Goal: Task Accomplishment & Management: Complete application form

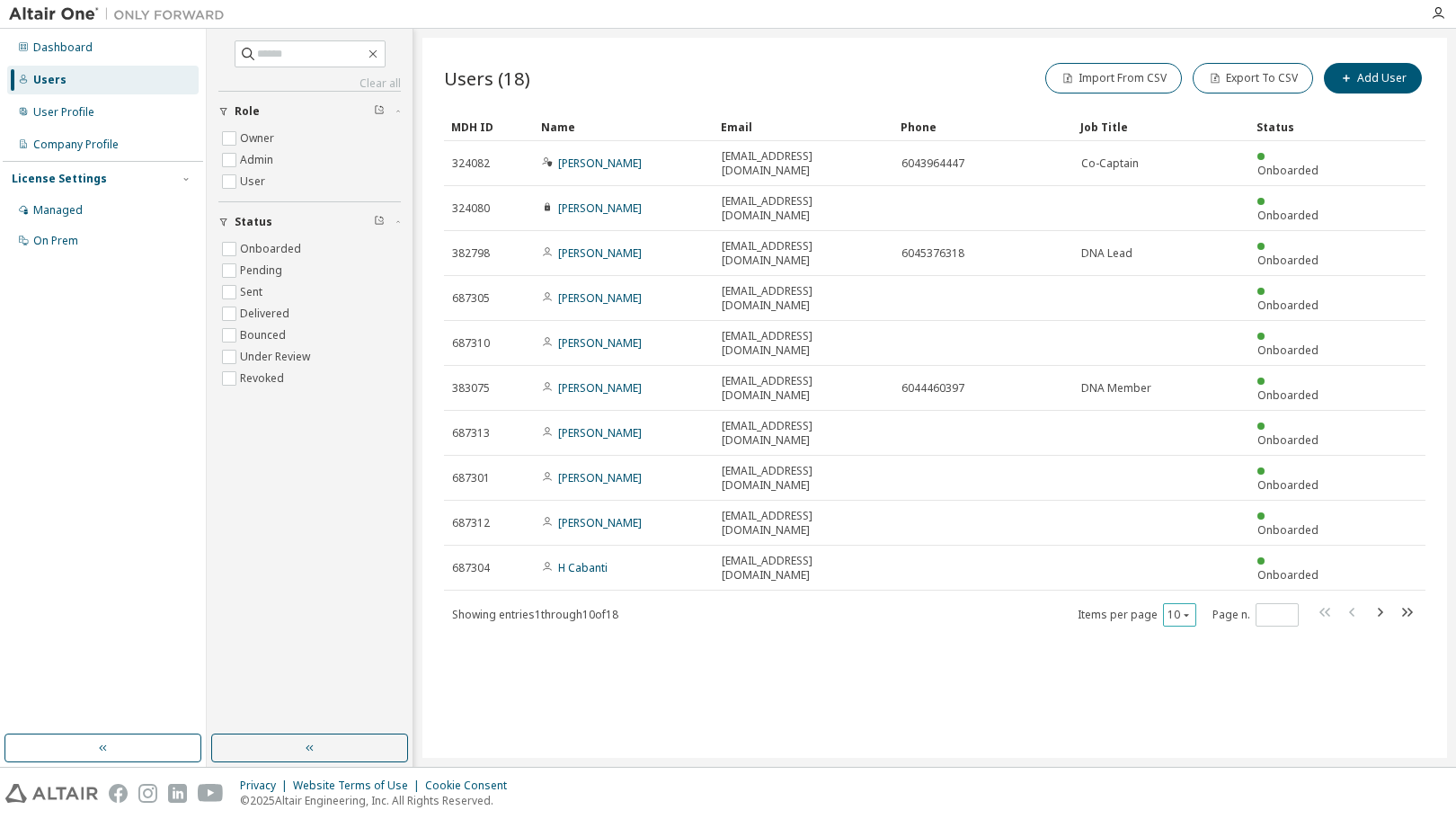
click at [1193, 603] on div "10" at bounding box center [1179, 615] width 33 height 23
click at [1189, 609] on icon "button" at bounding box center [1185, 614] width 11 height 11
click at [1186, 516] on div "20" at bounding box center [1236, 516] width 144 height 21
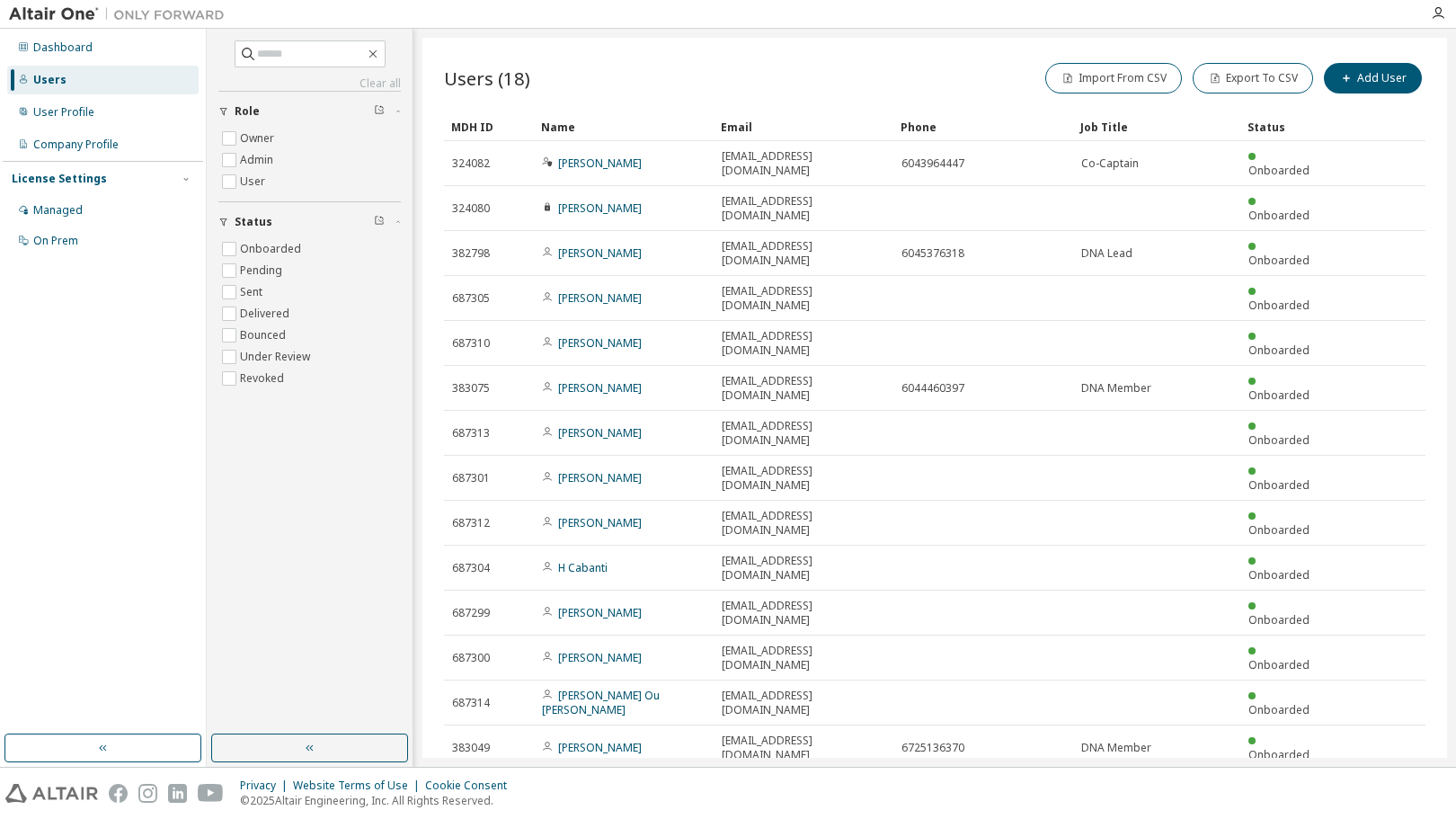
click at [126, 463] on div "Dashboard Users User Profile Company Profile License Settings Managed On Prem" at bounding box center [102, 382] width 200 height 700
click at [380, 57] on icon "button" at bounding box center [372, 53] width 15 height 15
click at [380, 53] on icon "button" at bounding box center [372, 53] width 15 height 15
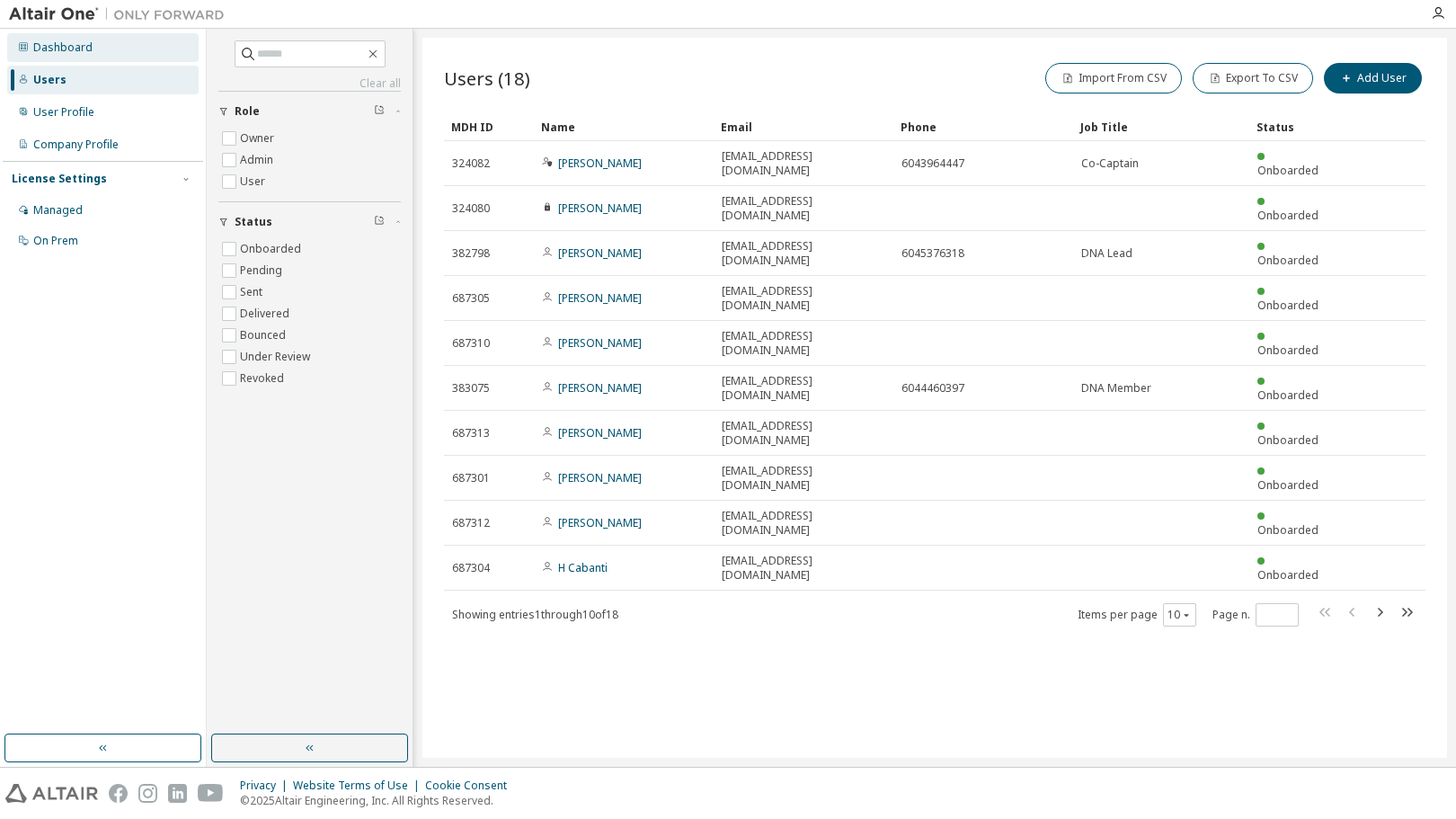
click at [60, 43] on div "Dashboard" at bounding box center [62, 47] width 59 height 15
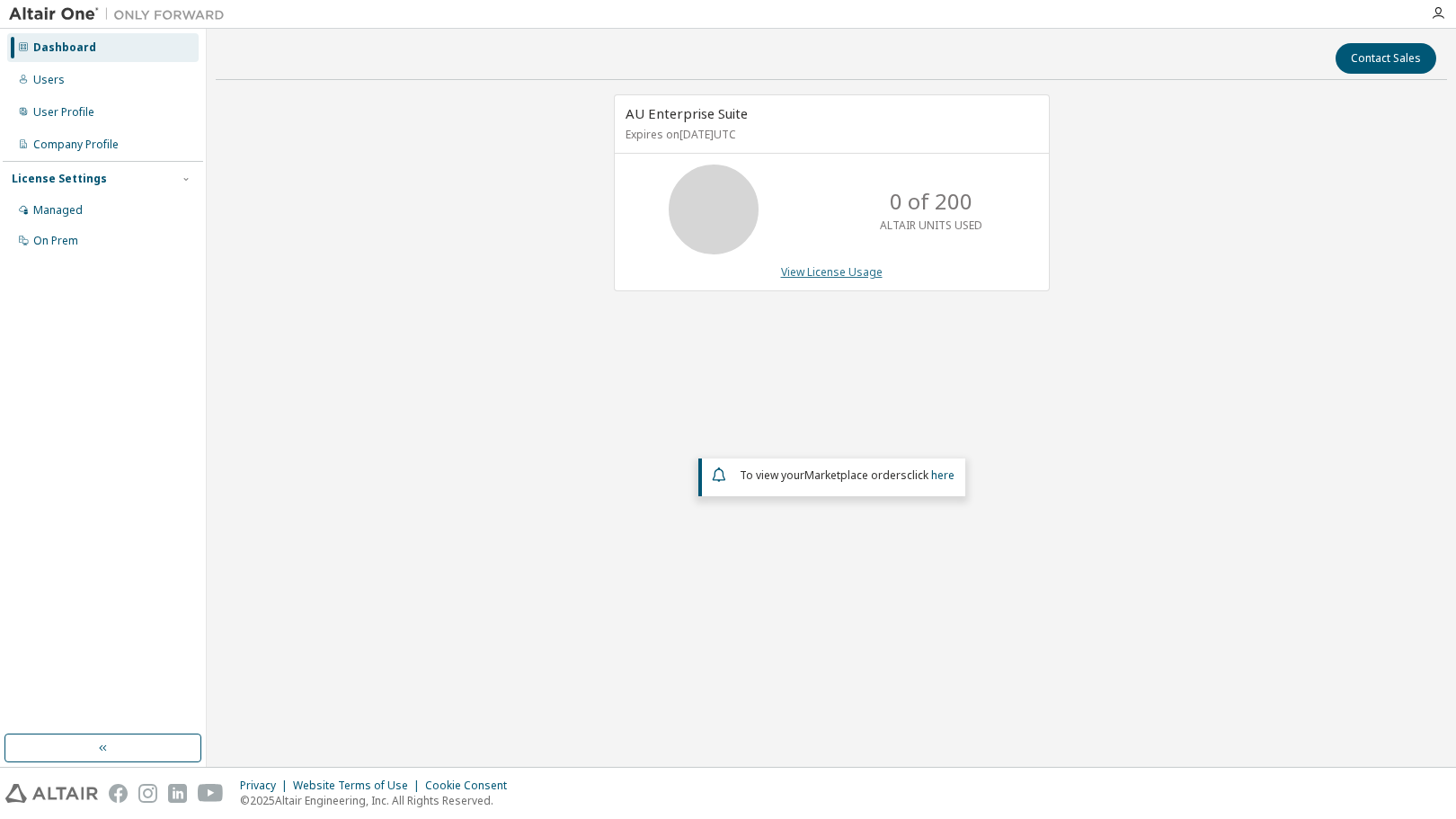
click at [808, 270] on link "View License Usage" at bounding box center [831, 272] width 102 height 15
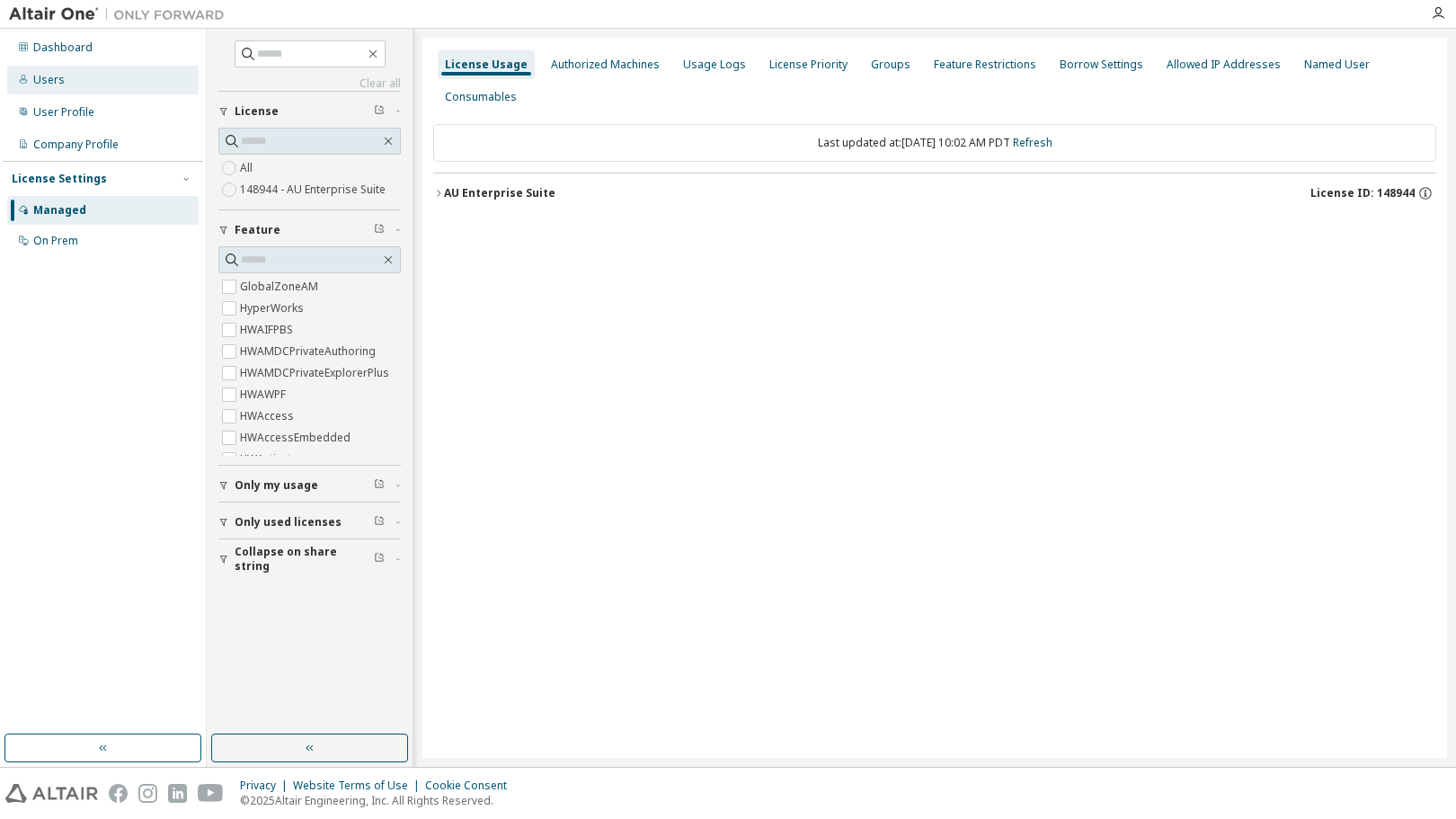
click at [110, 89] on div "Users" at bounding box center [102, 80] width 191 height 29
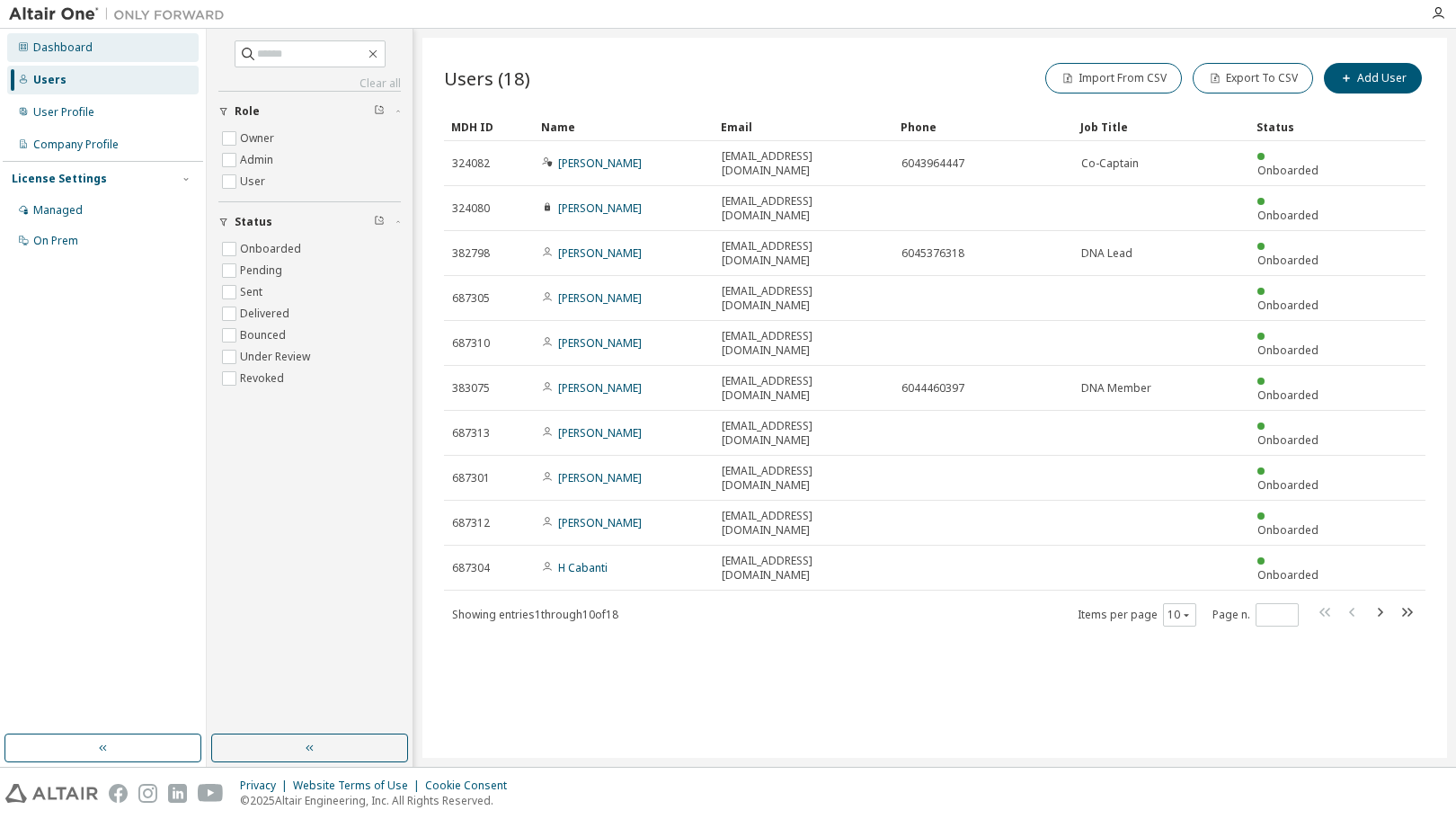
click at [91, 47] on div "Dashboard" at bounding box center [102, 47] width 191 height 29
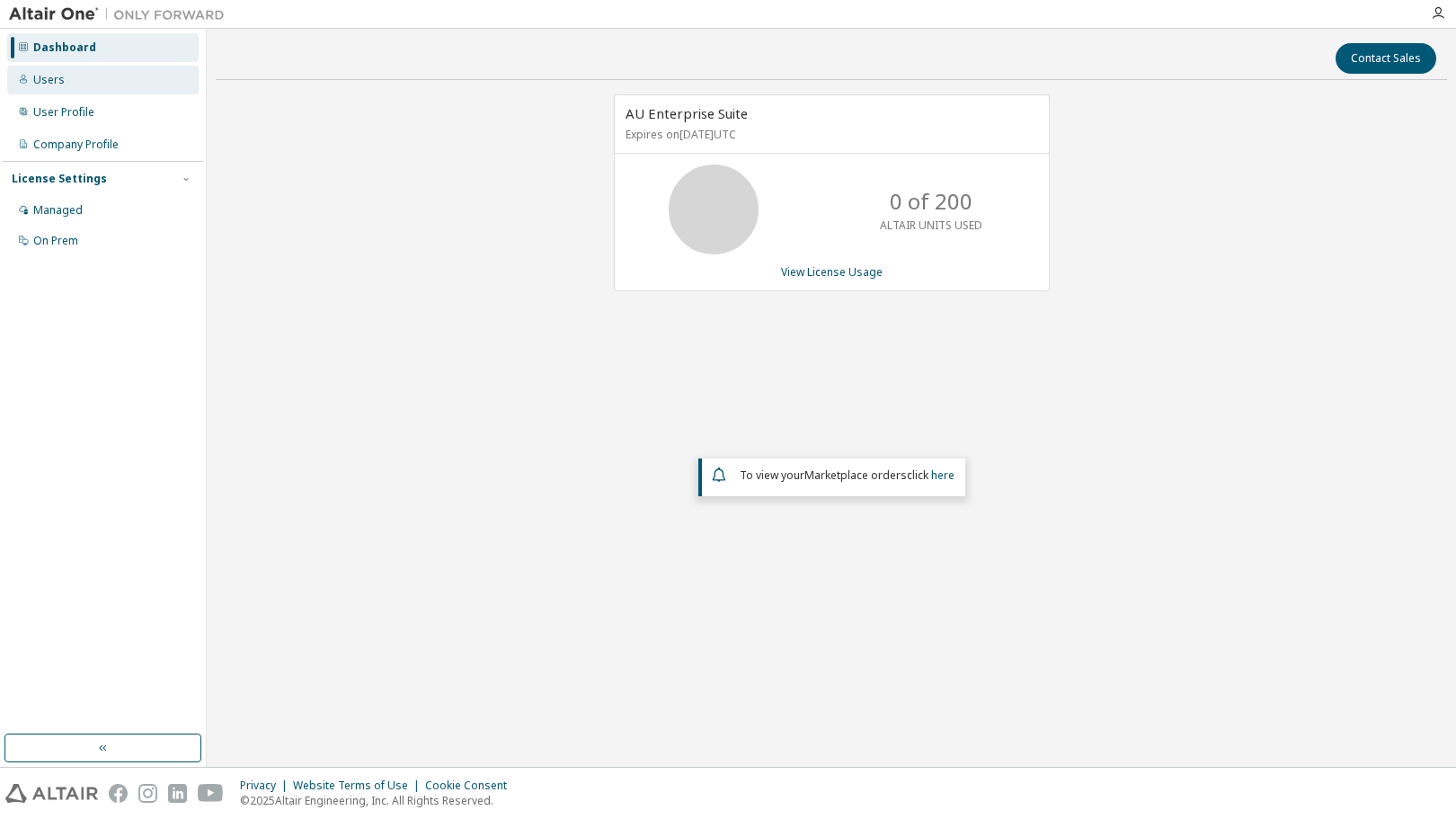
click at [86, 83] on div "Users" at bounding box center [102, 80] width 191 height 29
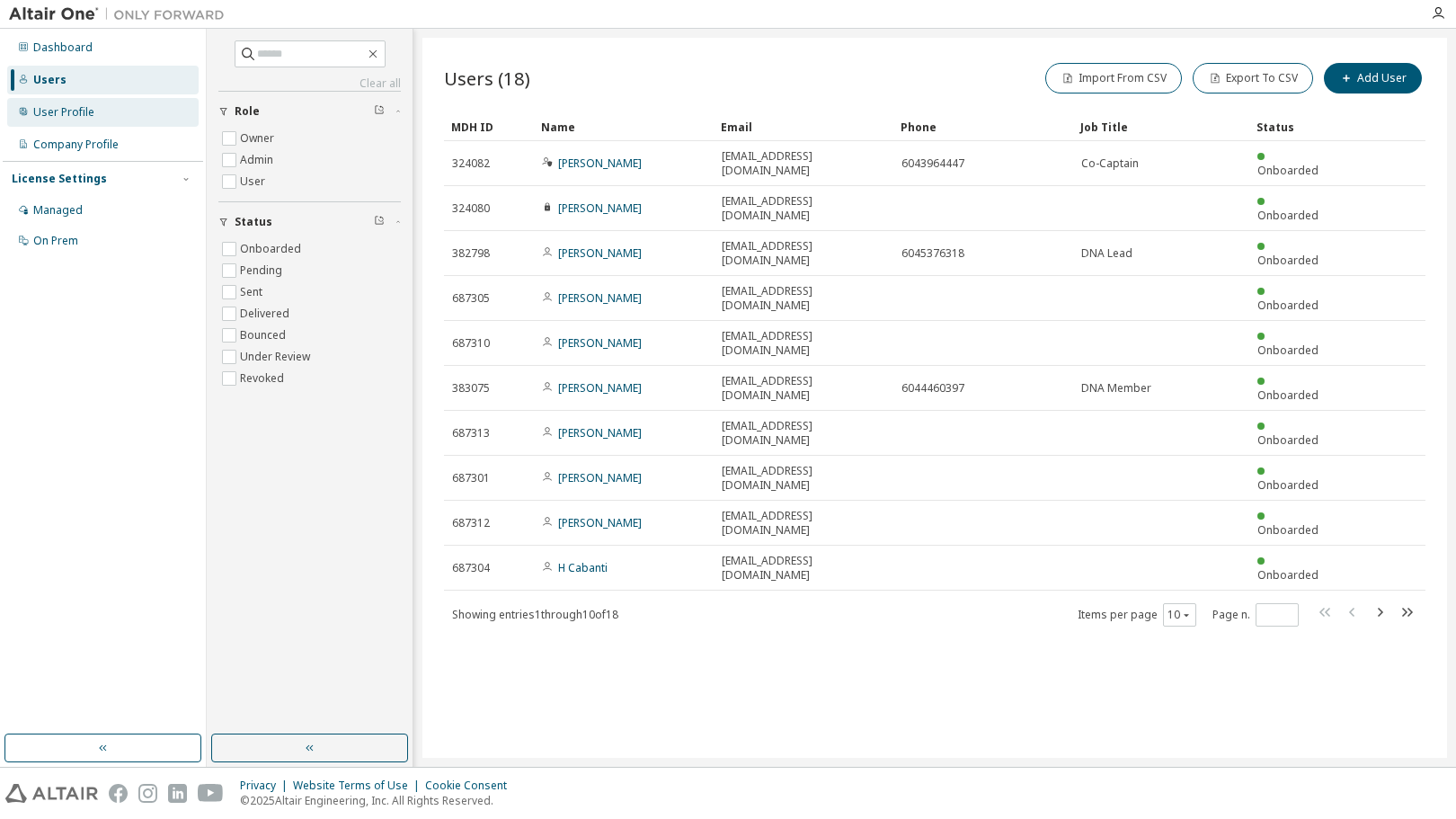
click at [114, 109] on div "User Profile" at bounding box center [102, 112] width 191 height 29
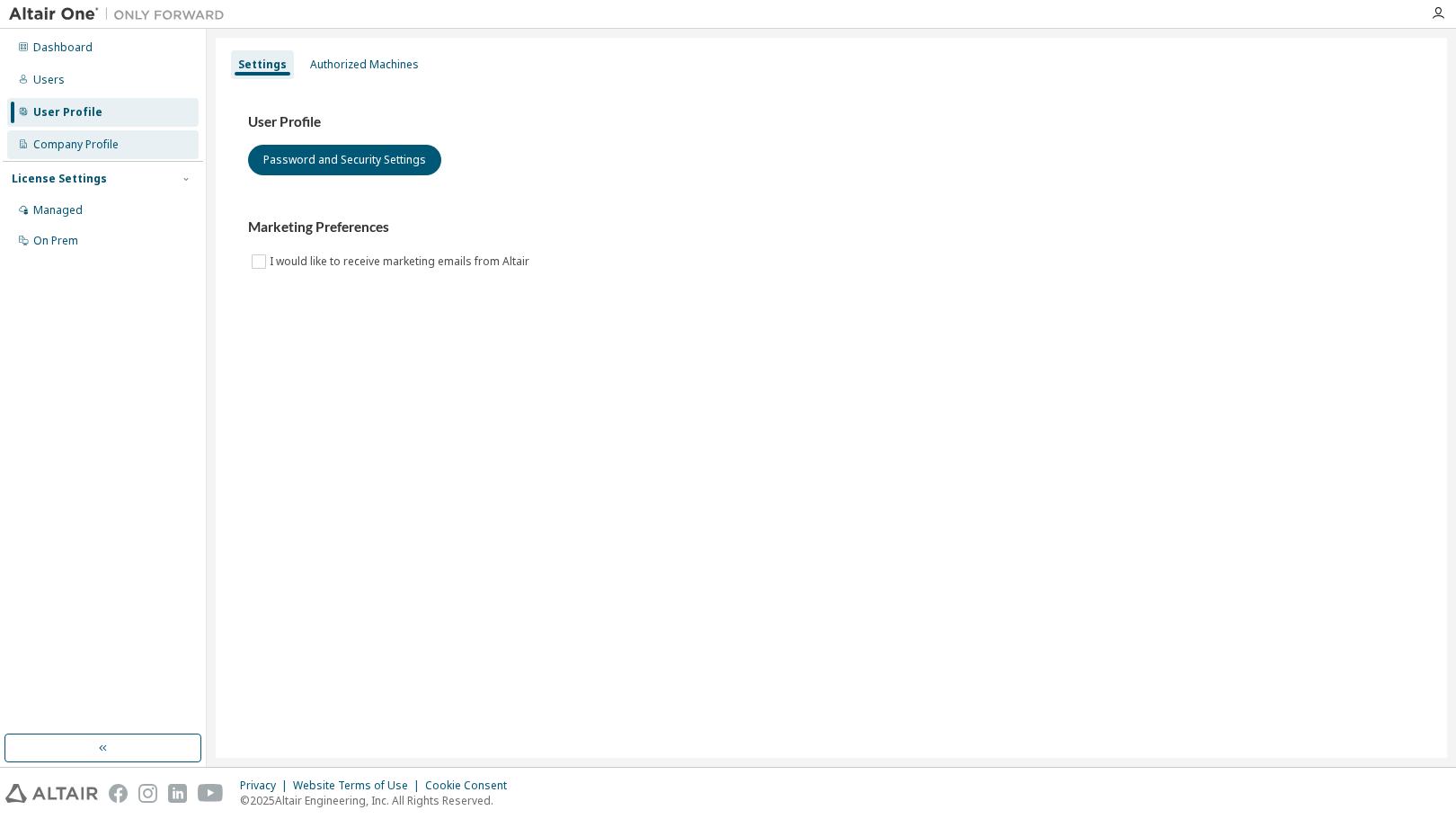
click at [106, 143] on div "Company Profile" at bounding box center [75, 144] width 85 height 15
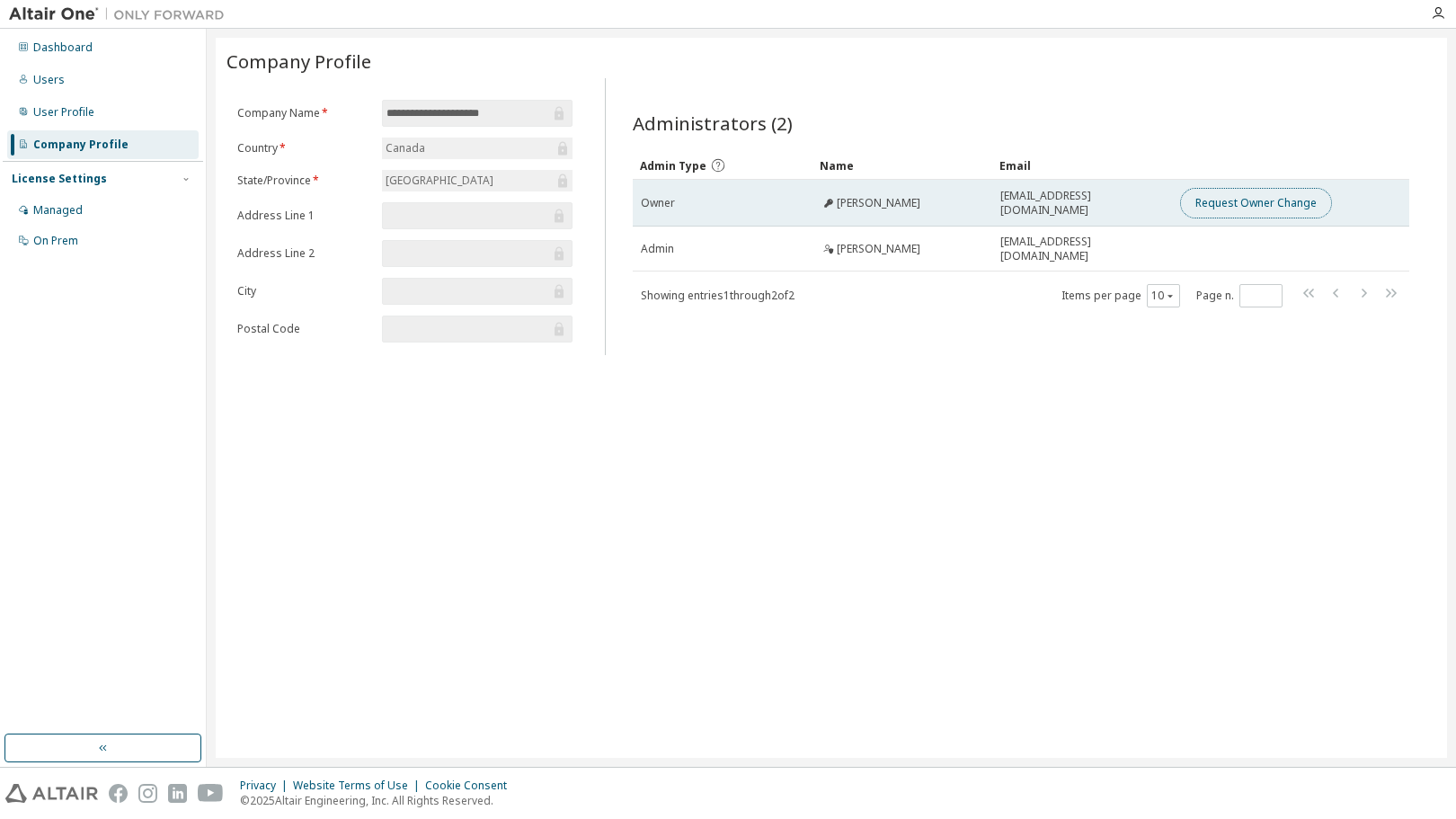
click at [1248, 206] on button "Request Owner Change" at bounding box center [1255, 203] width 152 height 31
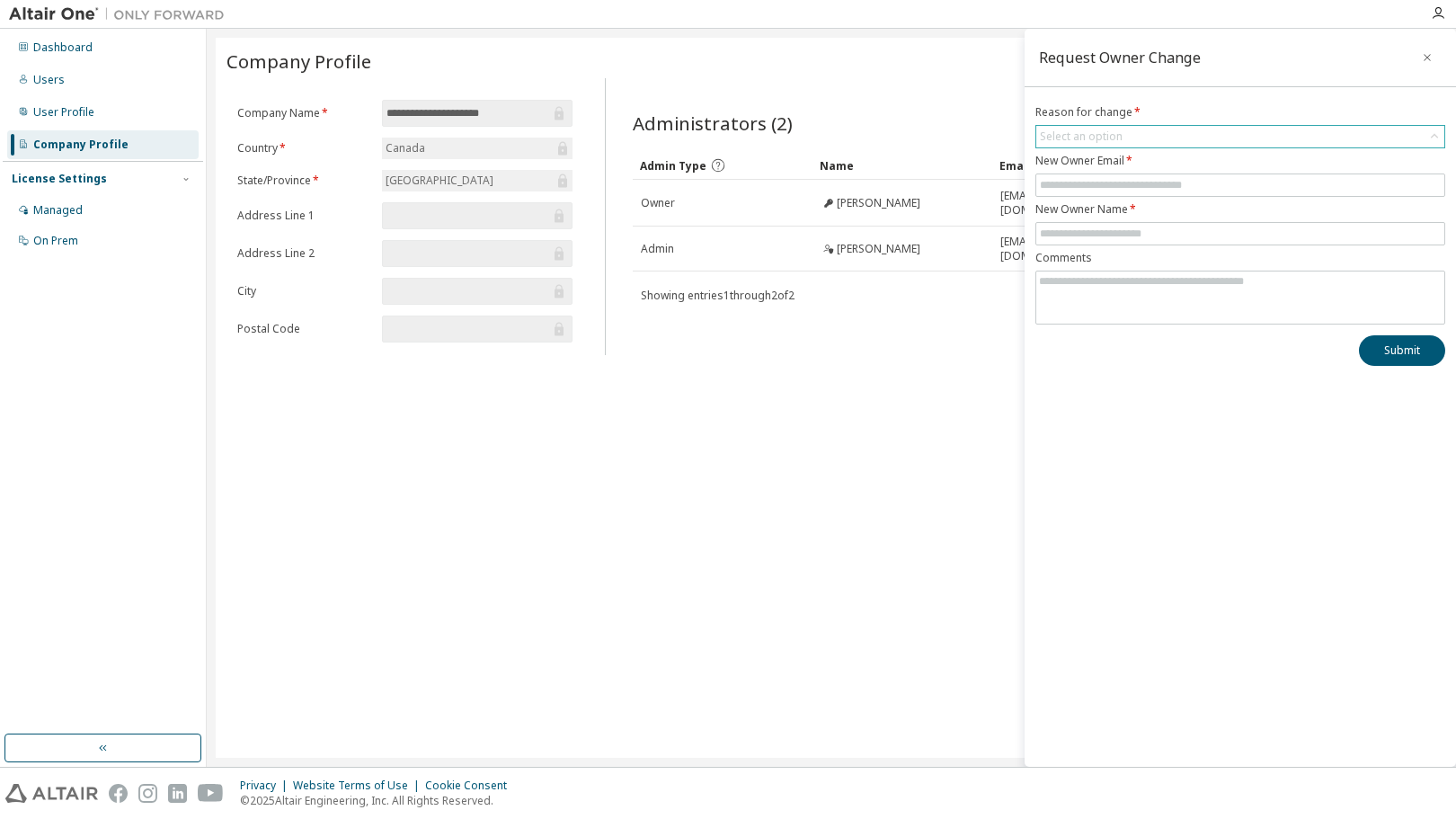
click at [1122, 138] on div "Select an option" at bounding box center [1080, 136] width 88 height 19
click at [1147, 187] on li "User has left organisation" at bounding box center [1238, 187] width 404 height 23
click at [1140, 187] on input "text" at bounding box center [1239, 185] width 400 height 15
click at [990, 127] on div "Administrators (2)" at bounding box center [1021, 123] width 777 height 25
click at [1426, 66] on button "button" at bounding box center [1427, 58] width 29 height 29
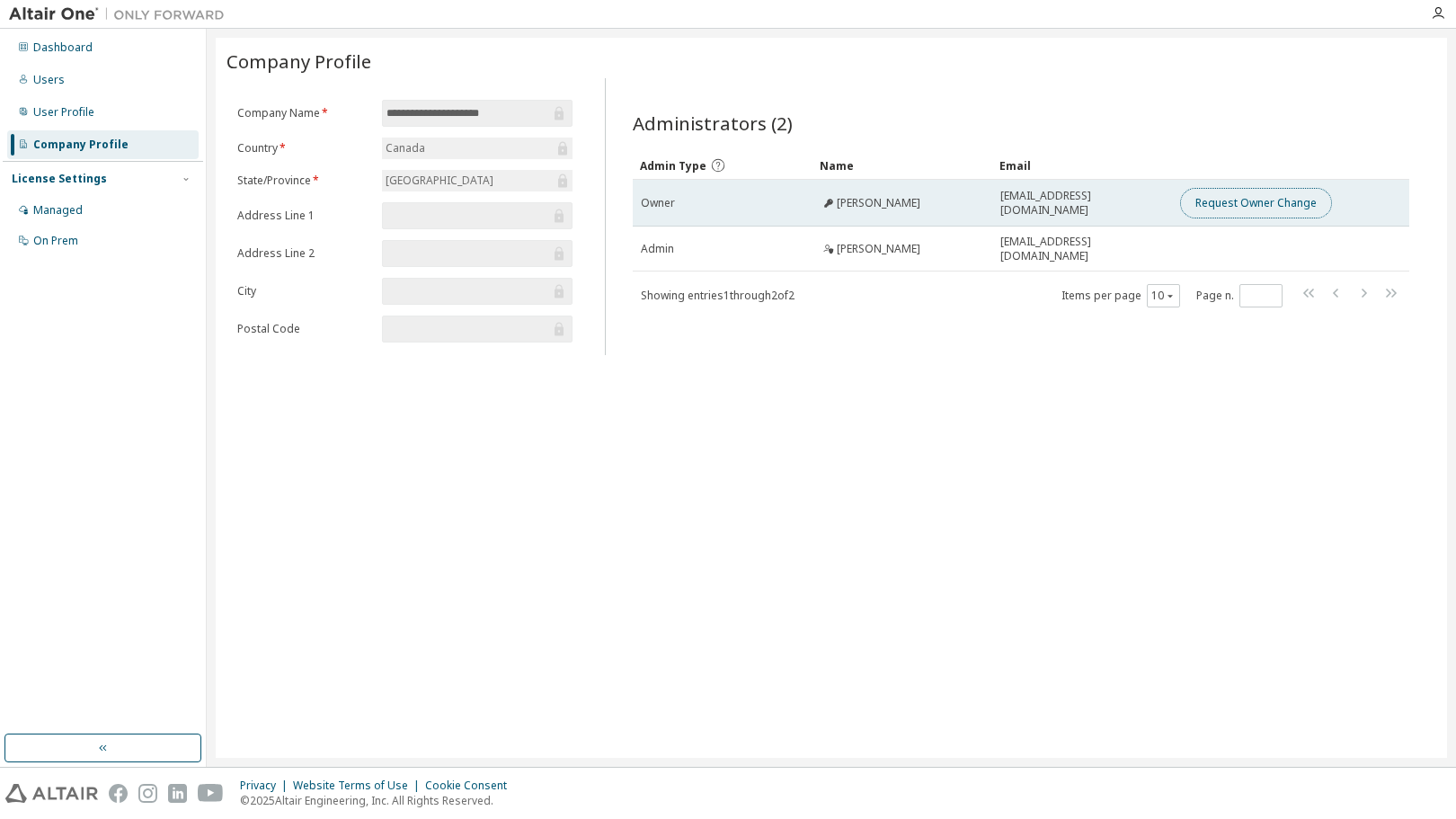
click at [1218, 199] on button "Request Owner Change" at bounding box center [1255, 203] width 152 height 31
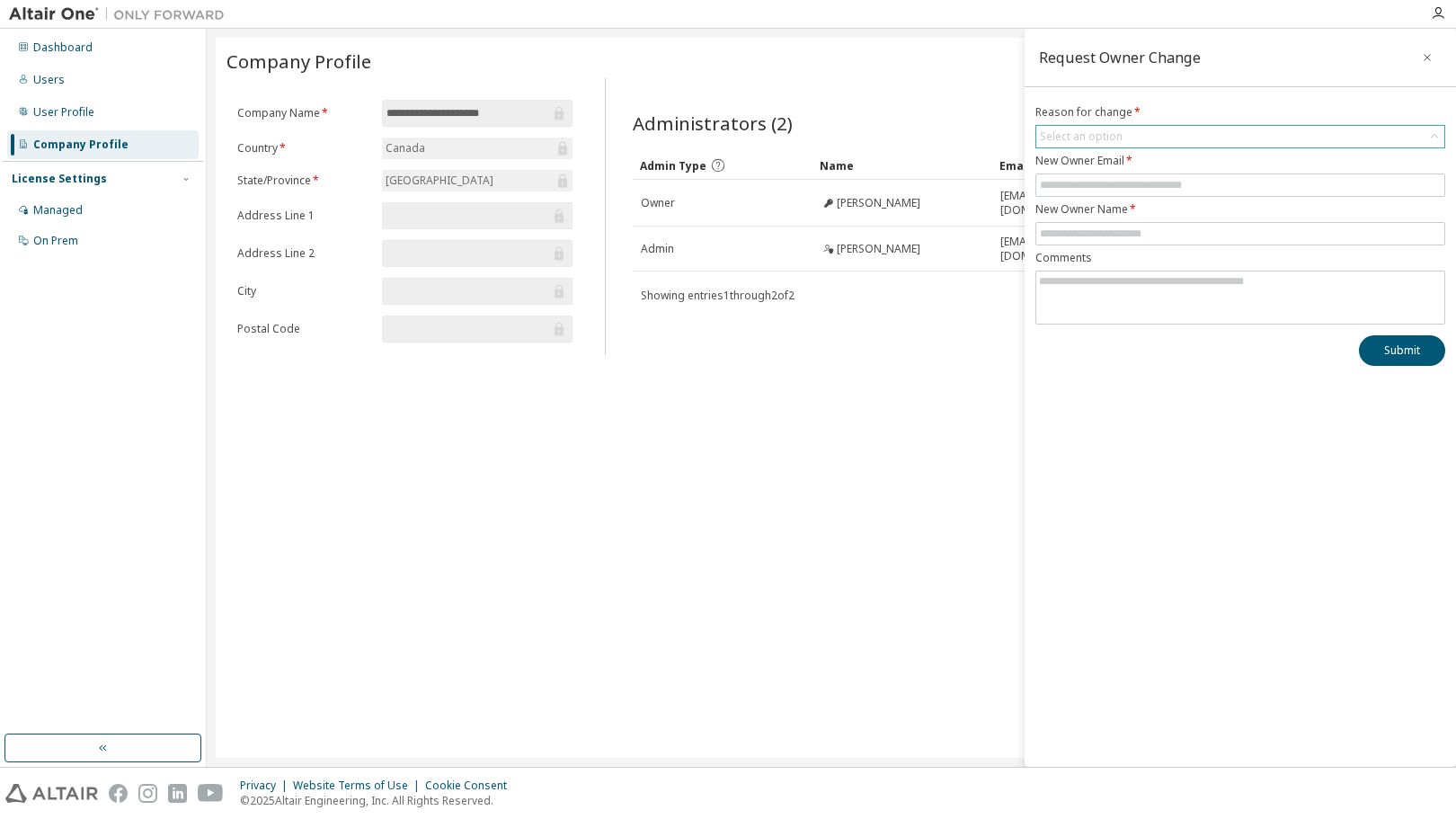
click at [1165, 143] on div "Select an option" at bounding box center [1240, 136] width 408 height 21
click at [1138, 185] on li "User has left organisation" at bounding box center [1238, 187] width 404 height 23
click at [1135, 190] on input "text" at bounding box center [1239, 185] width 400 height 15
type input "*"
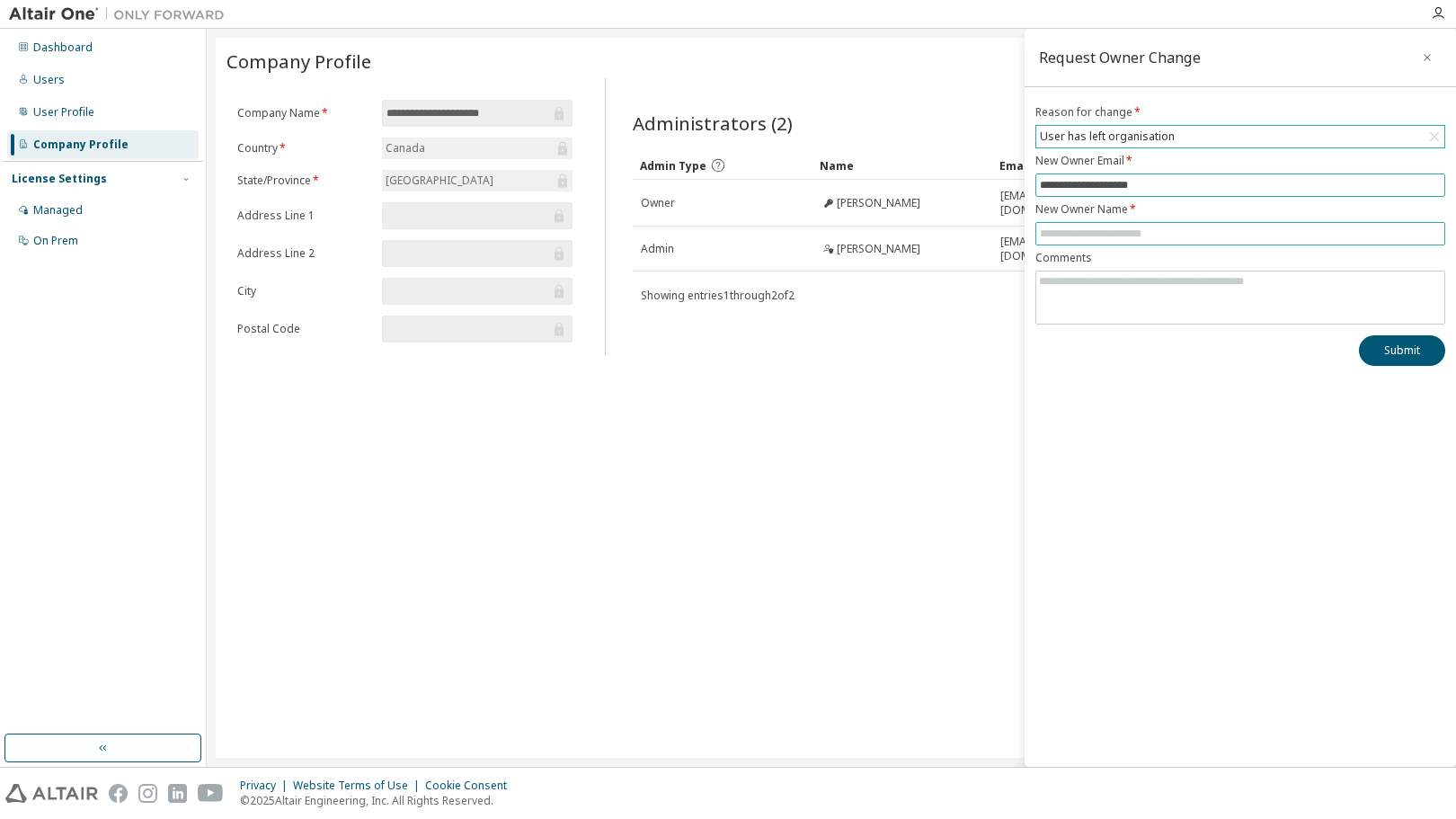
type input "**********"
click at [1104, 231] on input "text" at bounding box center [1239, 233] width 400 height 15
type input "**********"
click at [1143, 395] on div "**********" at bounding box center [1239, 397] width 431 height 738
click at [1157, 296] on textarea at bounding box center [1240, 295] width 408 height 46
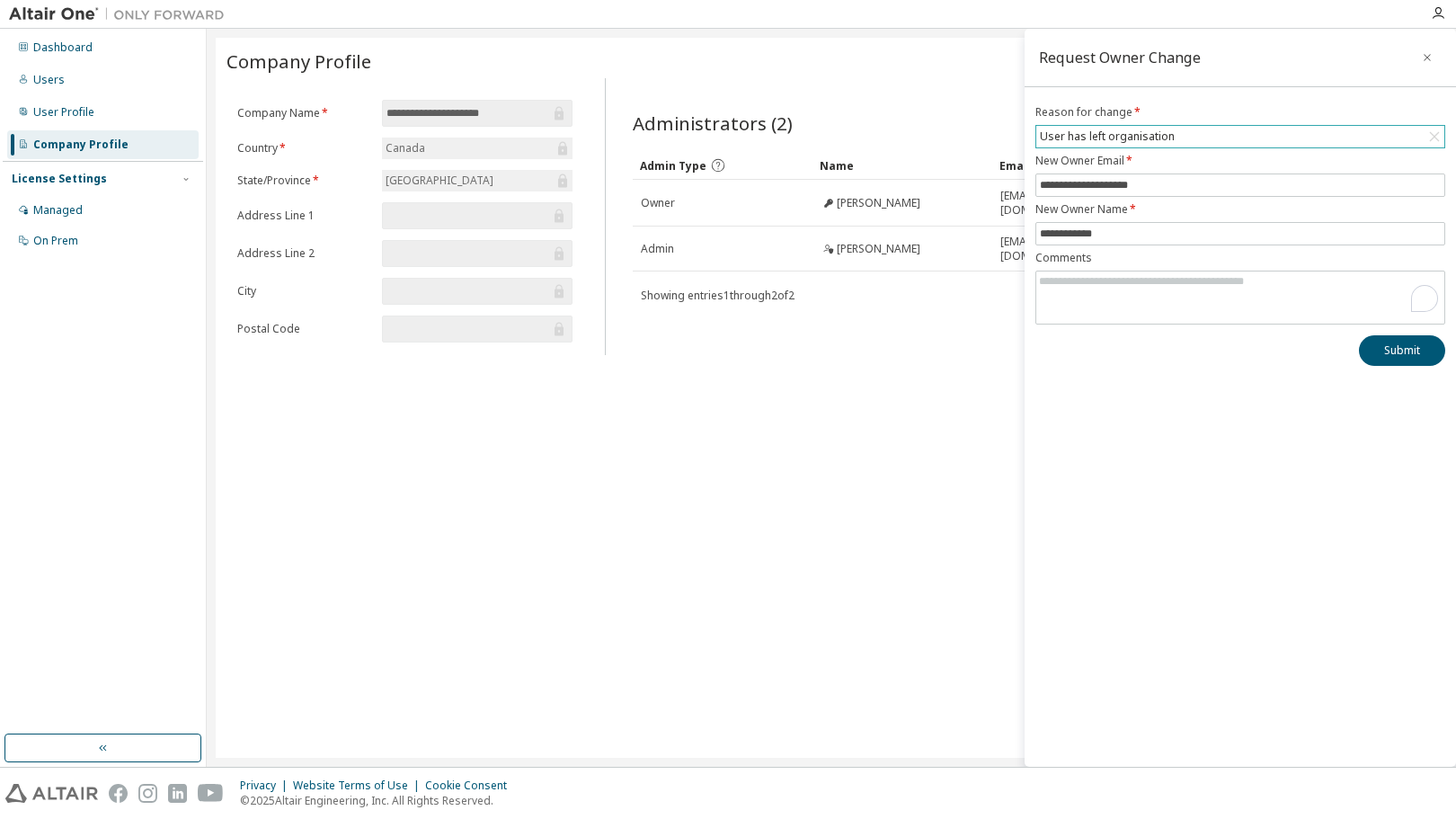
click at [1151, 359] on div "Submit" at bounding box center [1240, 351] width 410 height 31
click at [1097, 286] on textarea "To enrich screen reader interactions, please activate Accessibility in Grammarl…" at bounding box center [1240, 295] width 408 height 46
click at [1148, 283] on textarea "To enrich screen reader interactions, please activate Accessibility in Grammarl…" at bounding box center [1240, 295] width 408 height 46
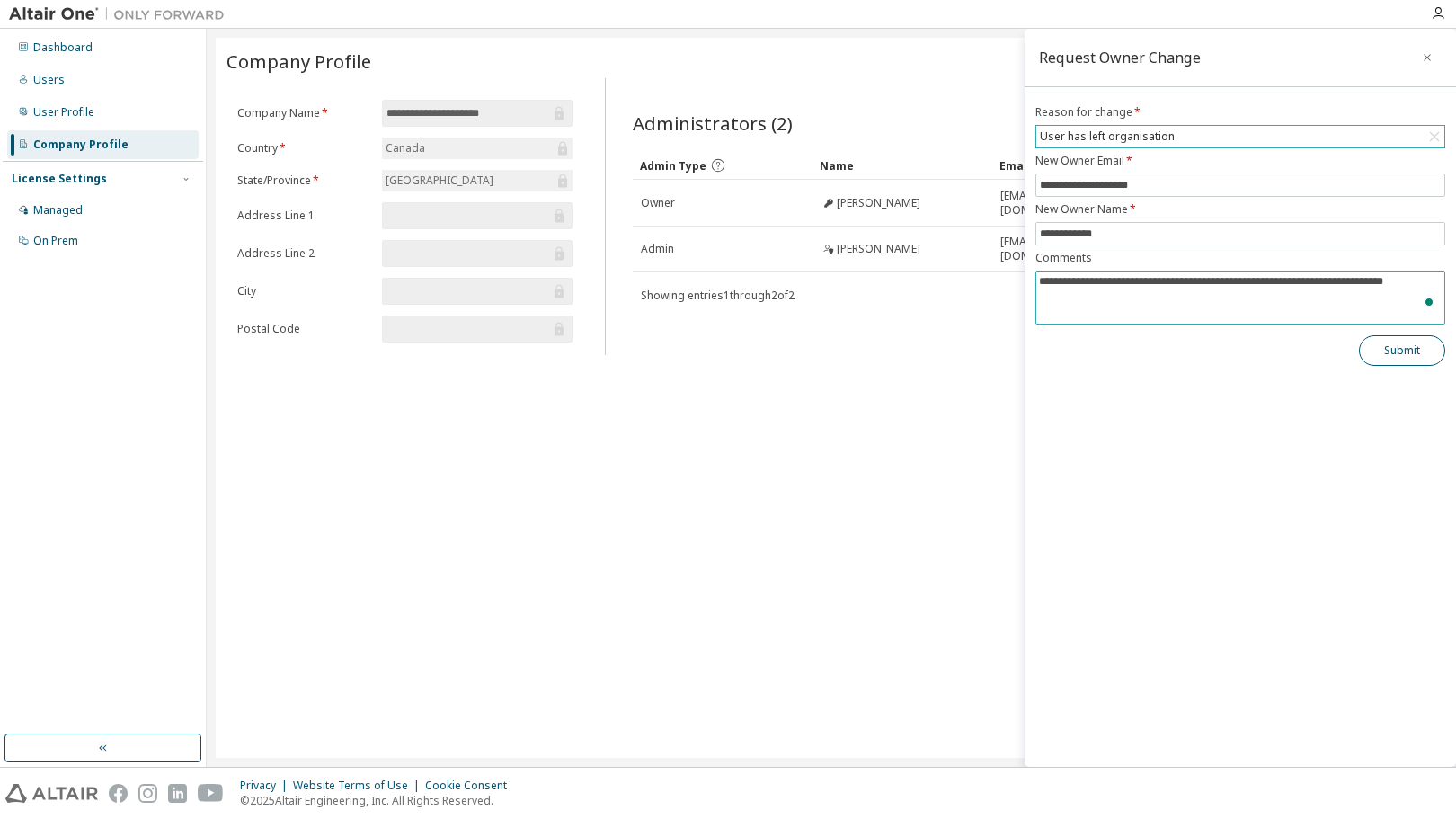
type textarea "**********"
click at [1404, 359] on button "Submit" at bounding box center [1401, 351] width 86 height 31
click at [1419, 56] on button "button" at bounding box center [1427, 58] width 29 height 29
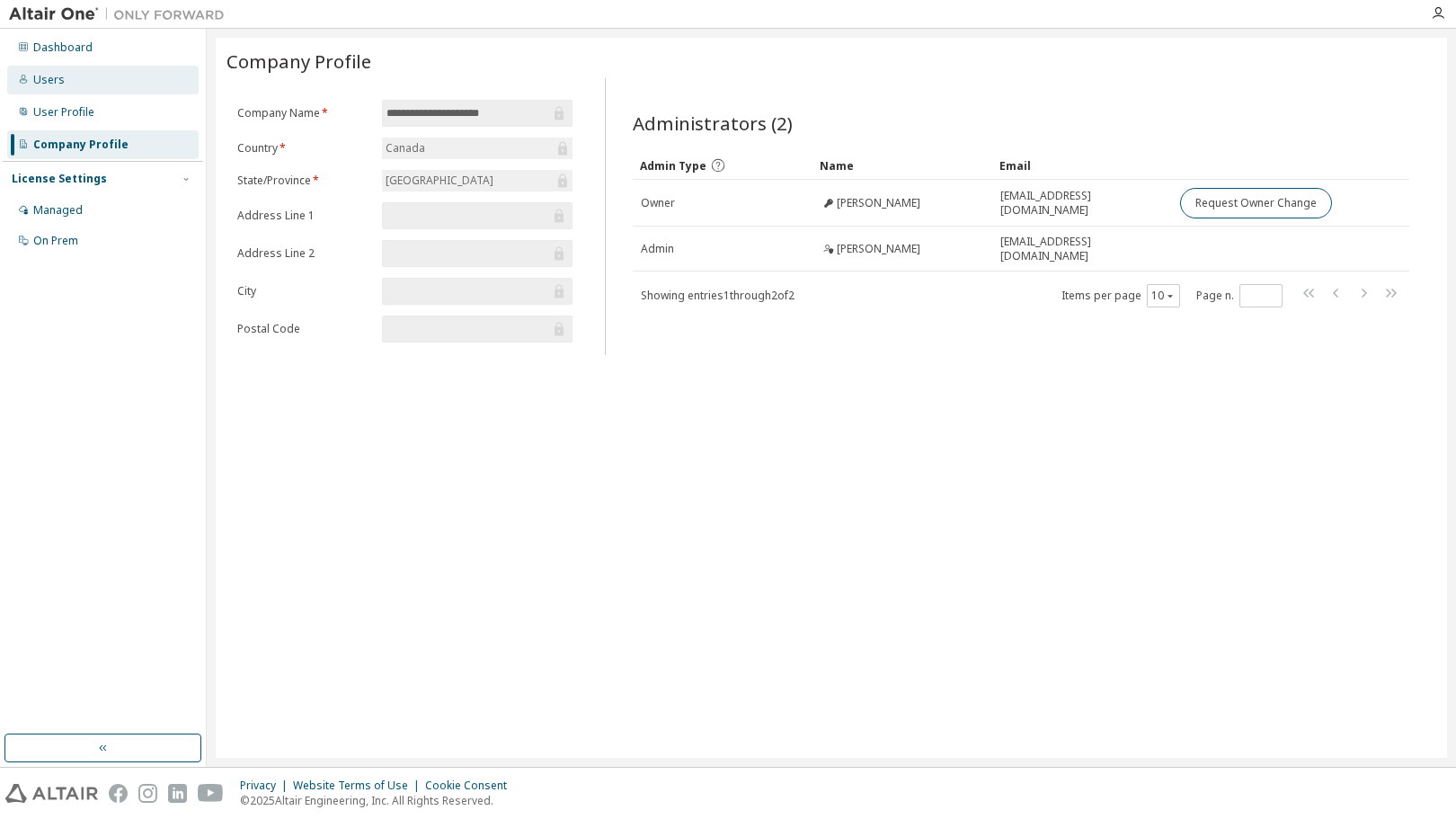
click at [131, 79] on div "Users" at bounding box center [102, 80] width 191 height 29
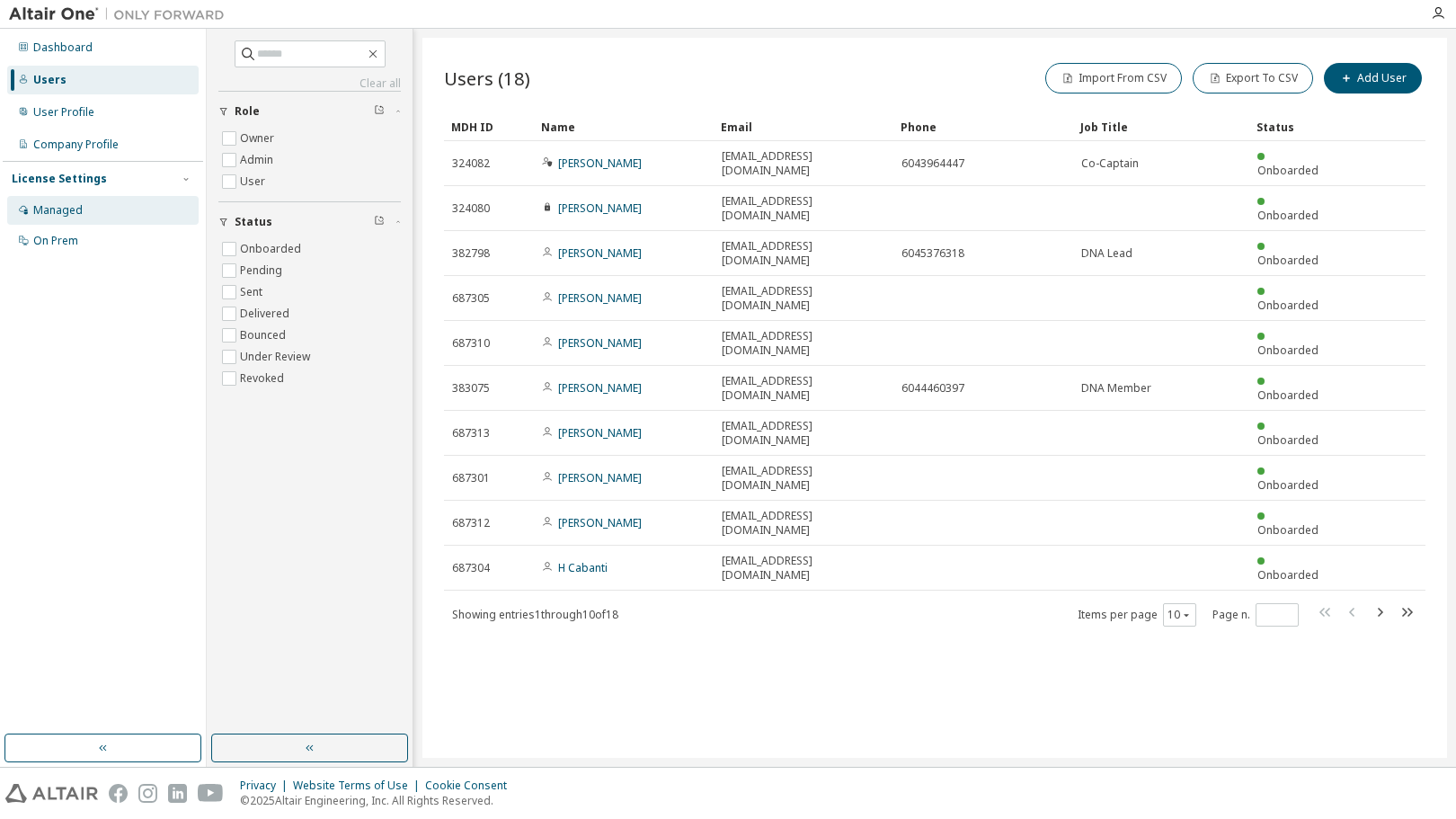
click at [72, 218] on div "Managed" at bounding box center [57, 210] width 49 height 15
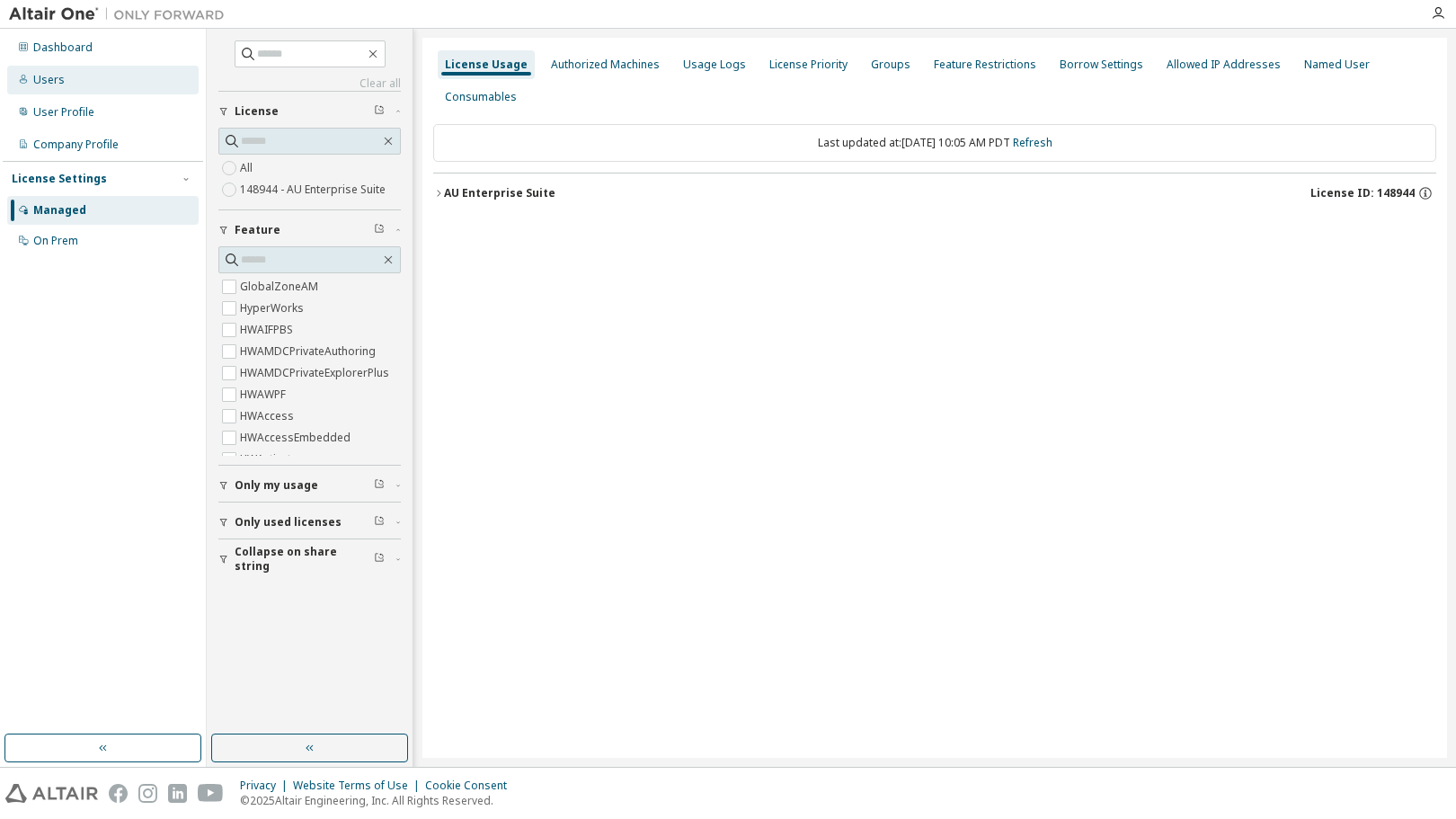
click at [98, 89] on div "Users" at bounding box center [102, 80] width 191 height 29
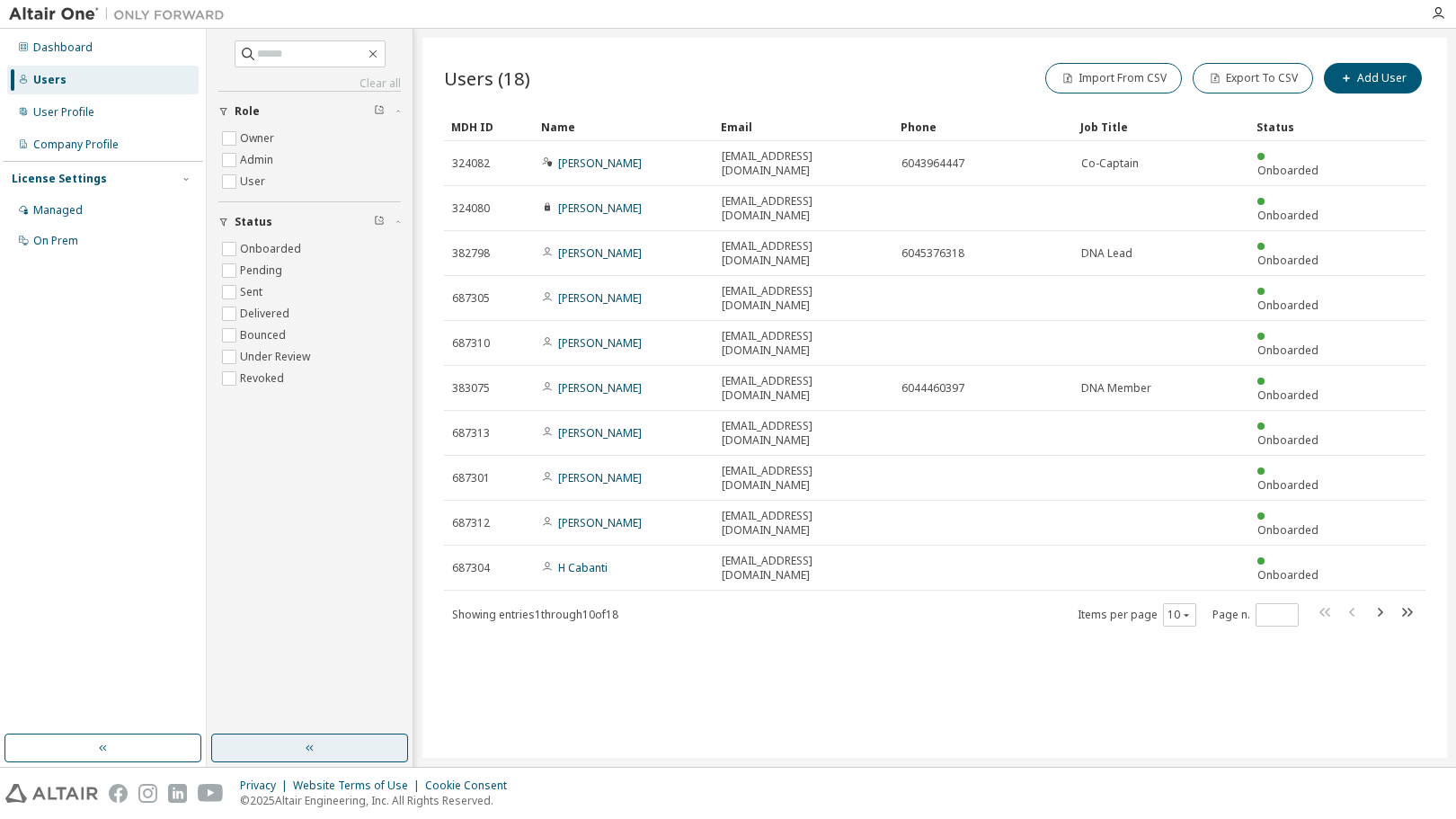
click at [318, 743] on button "button" at bounding box center [309, 747] width 197 height 29
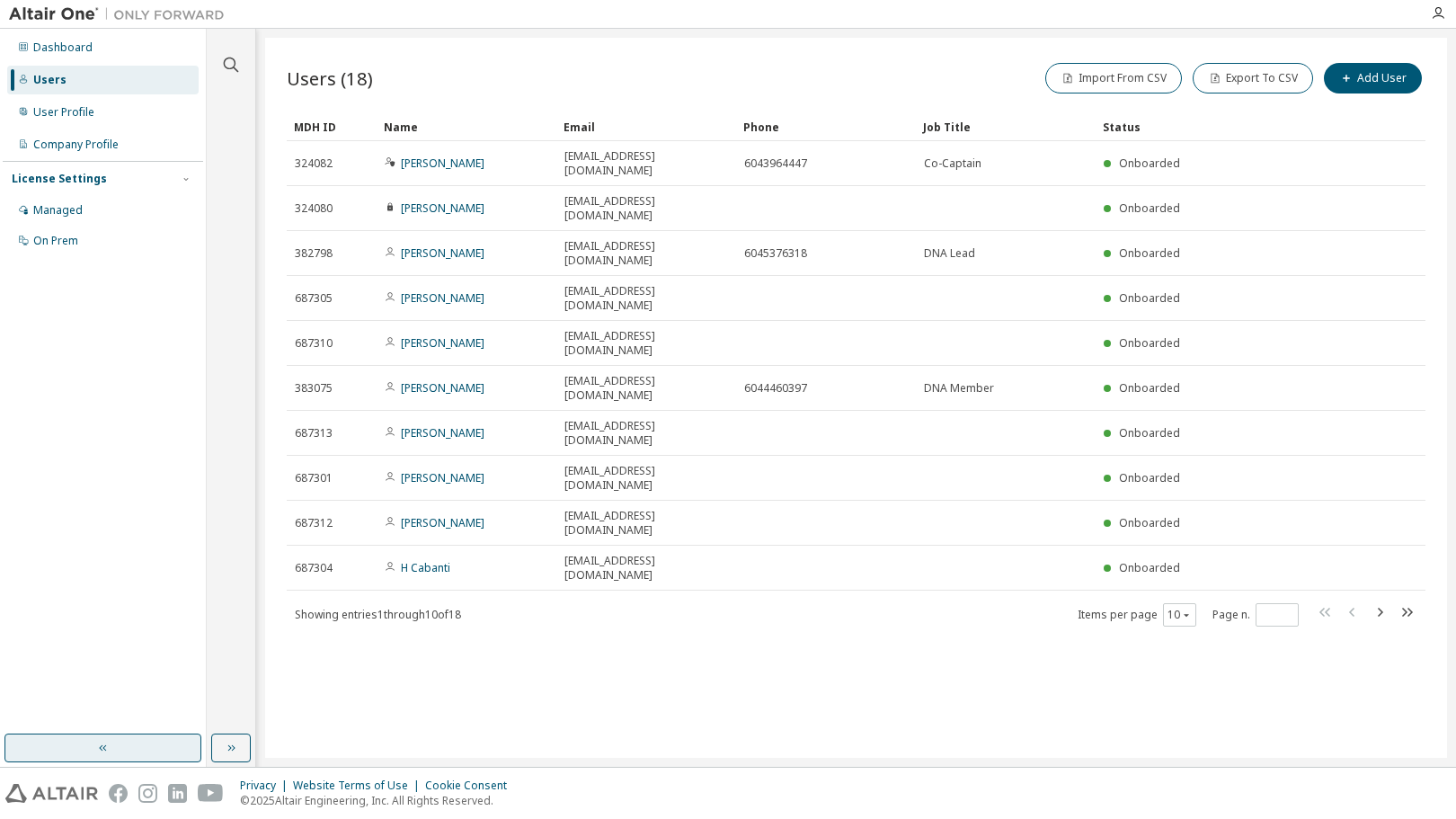
click at [130, 735] on button "button" at bounding box center [103, 747] width 197 height 29
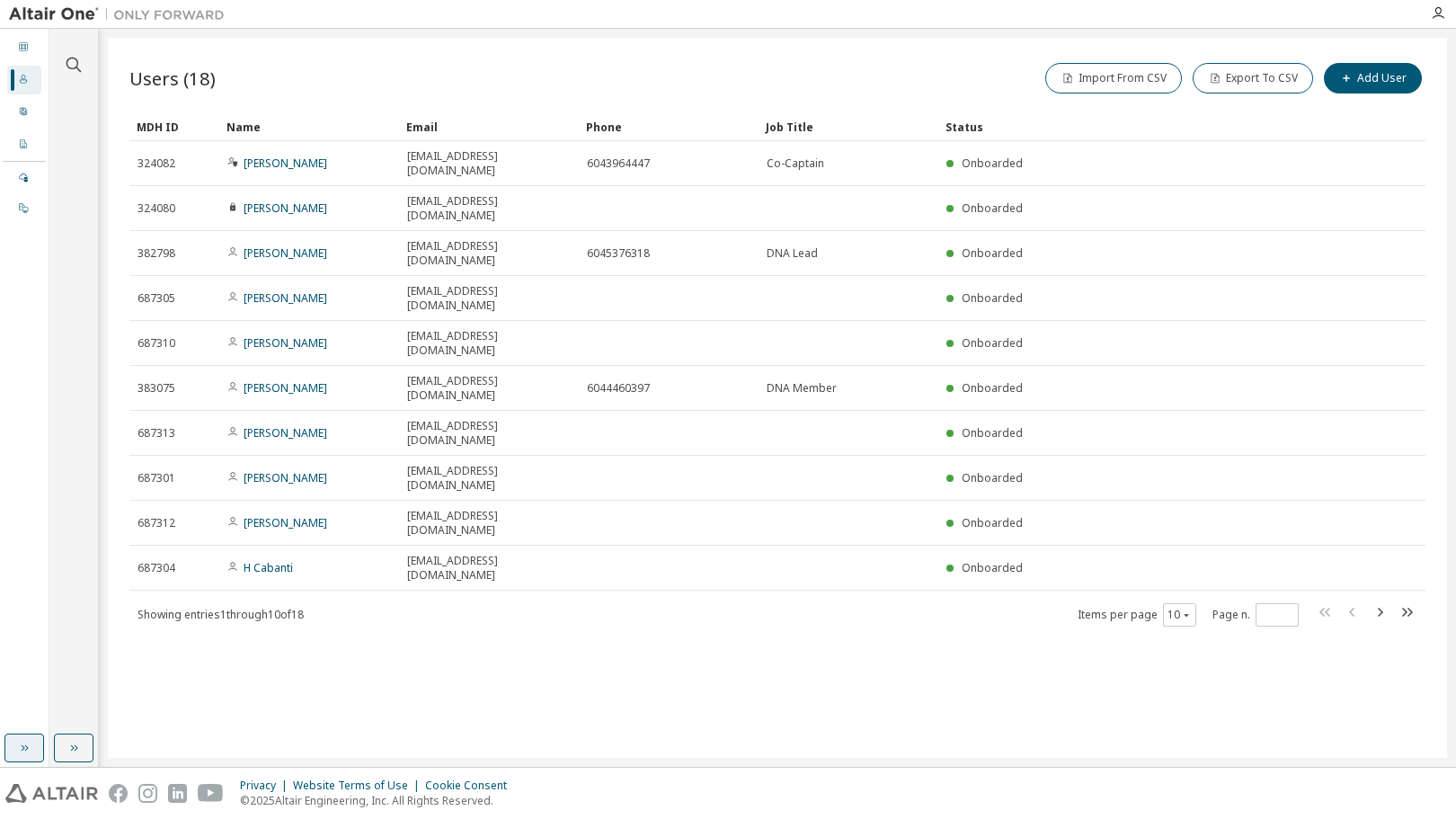
click at [20, 749] on icon "button" at bounding box center [24, 747] width 15 height 15
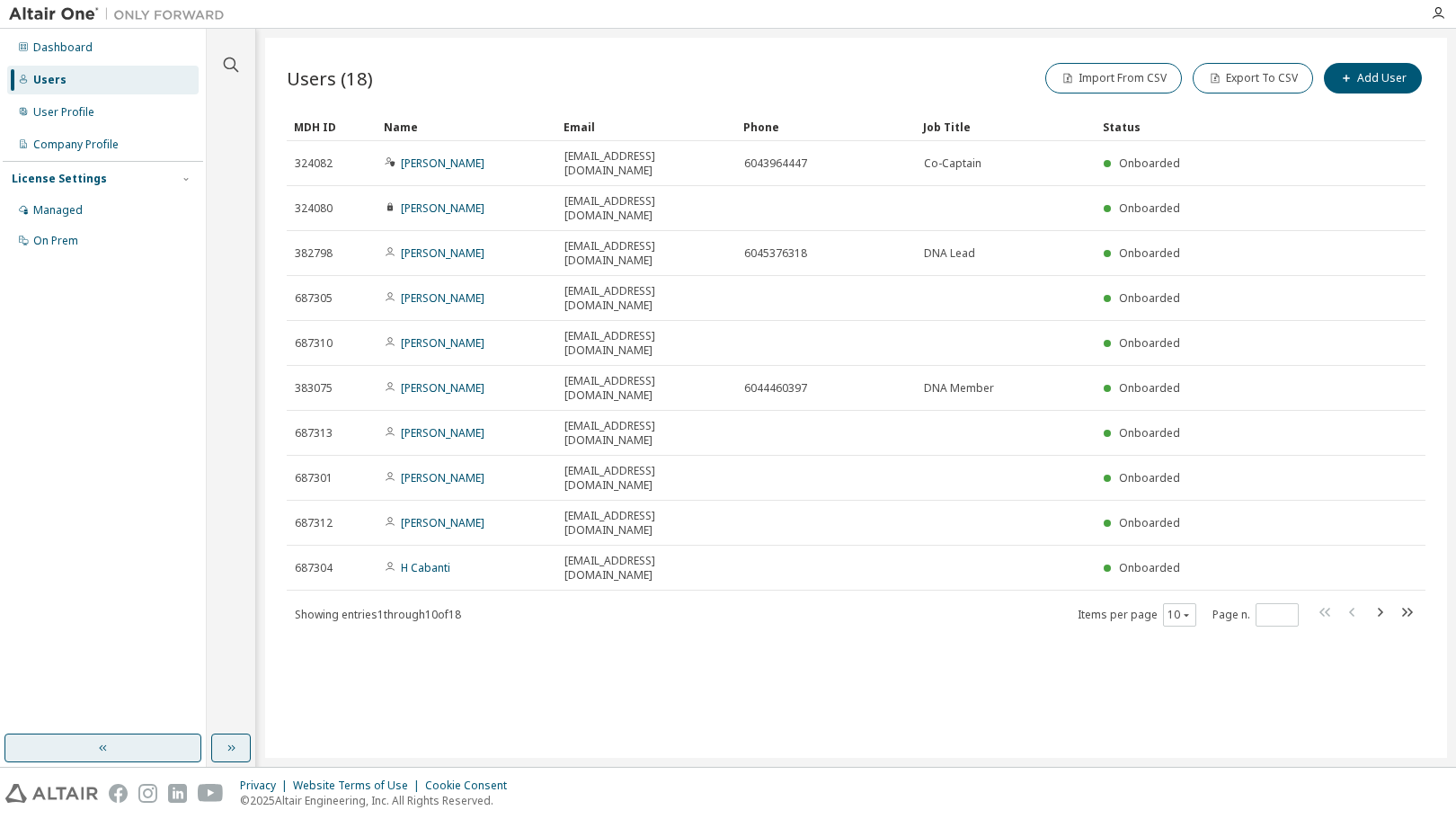
click at [229, 746] on icon "button" at bounding box center [231, 747] width 7 height 7
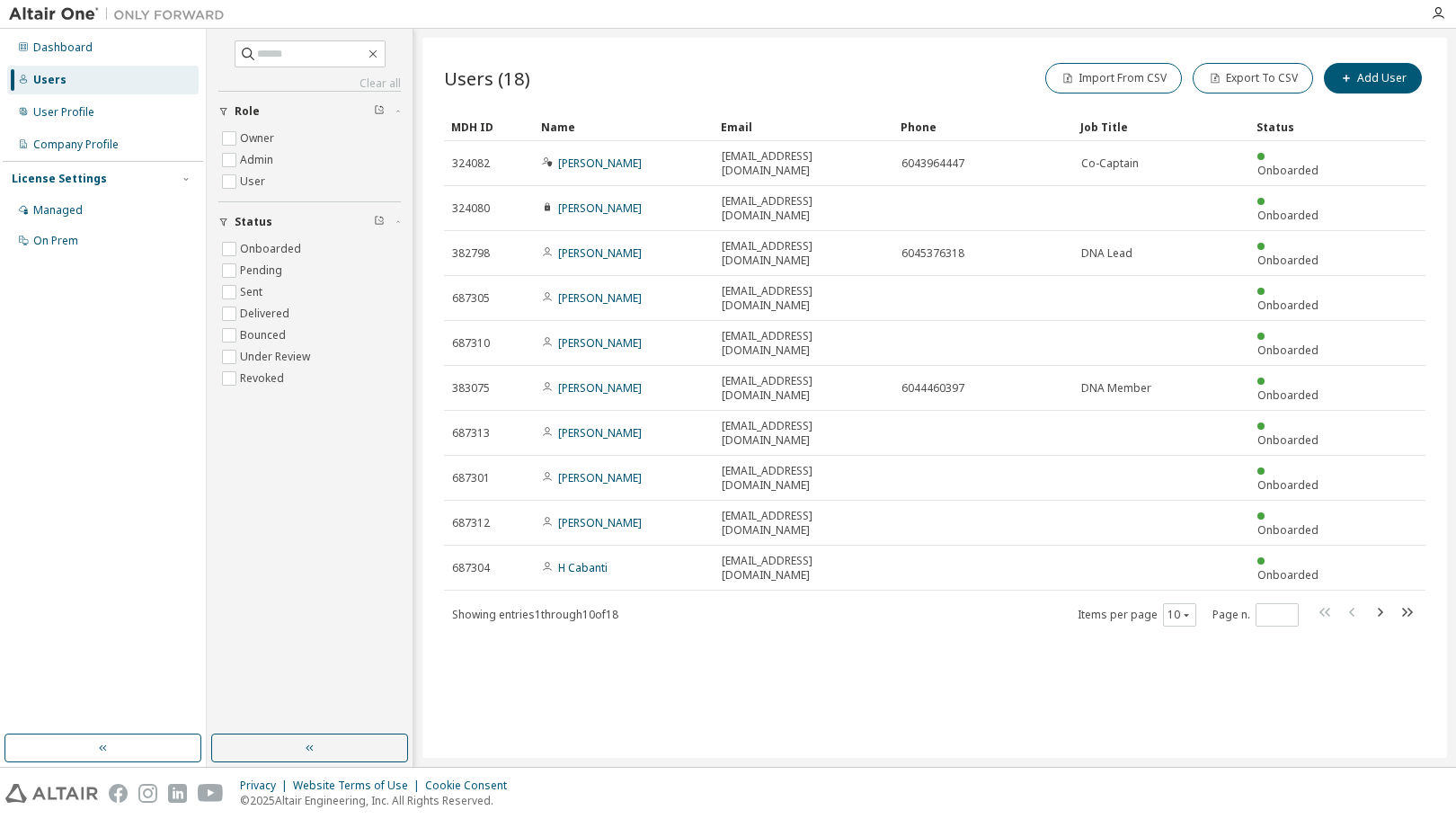
drag, startPoint x: 724, startPoint y: 706, endPoint x: 624, endPoint y: 671, distance: 105.9
click at [1380, 601] on icon "button" at bounding box center [1379, 612] width 21 height 21
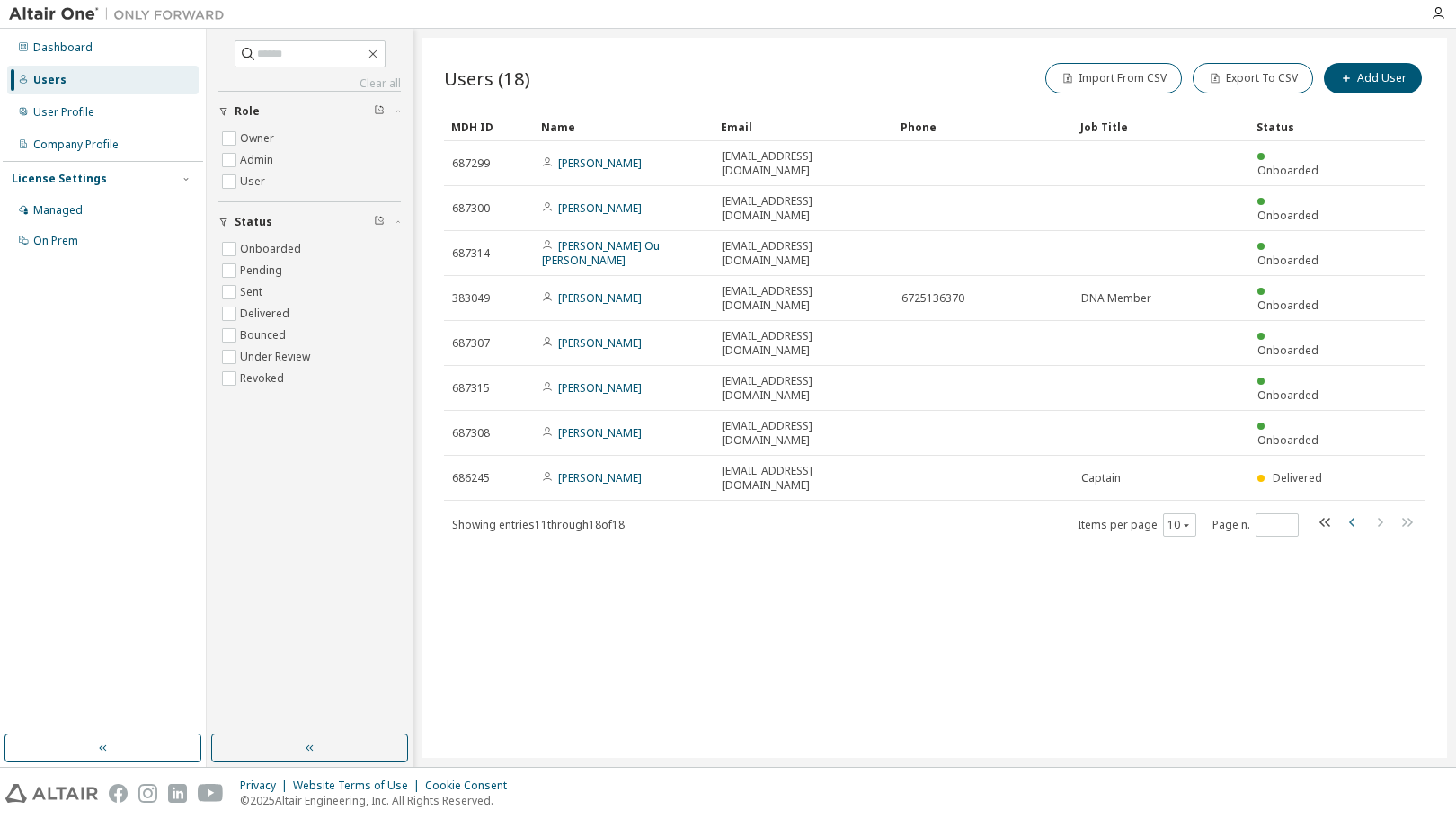
click at [1347, 512] on icon "button" at bounding box center [1353, 522] width 21 height 21
type input "*"
